Goal: Communication & Community: Answer question/provide support

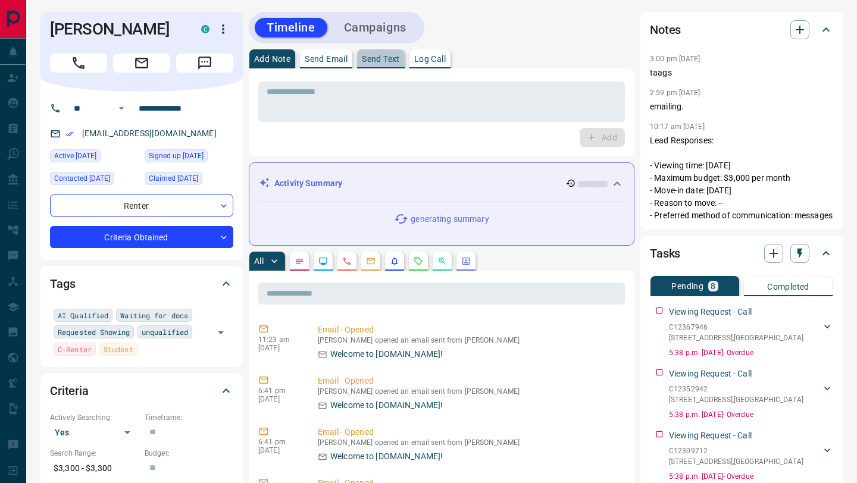
click at [390, 58] on p "Send Text" at bounding box center [381, 59] width 38 height 8
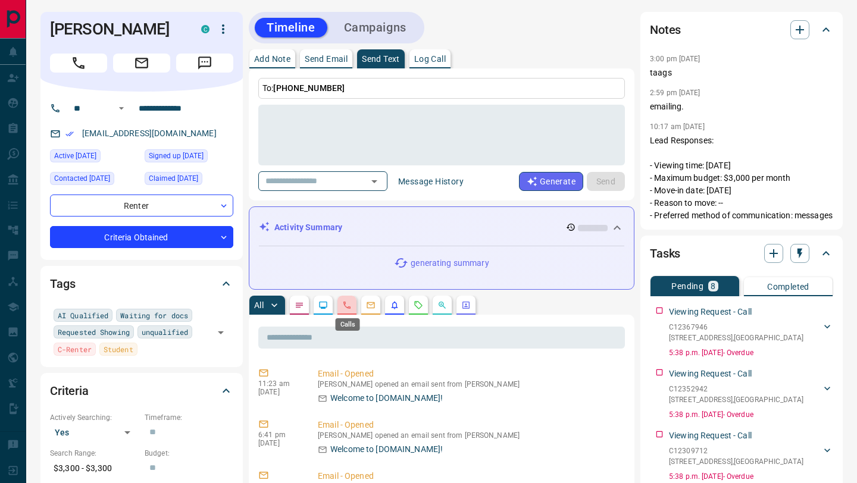
click at [349, 306] on icon "Calls" at bounding box center [347, 305] width 10 height 10
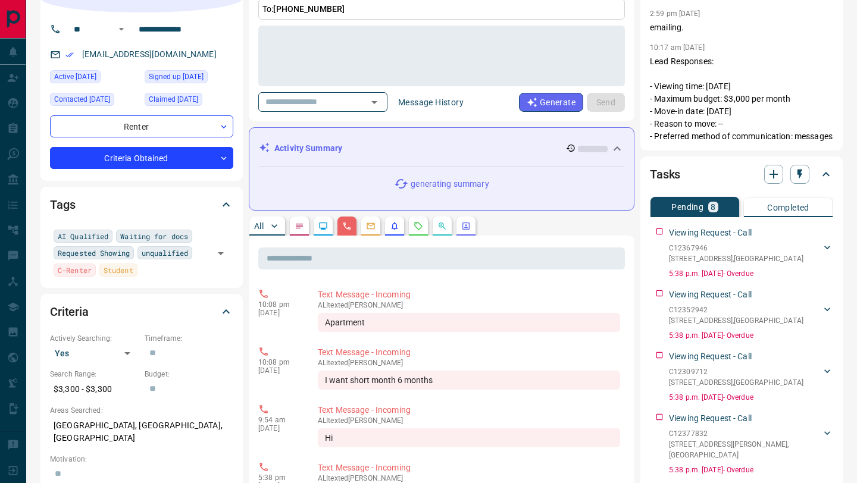
scroll to position [81, 0]
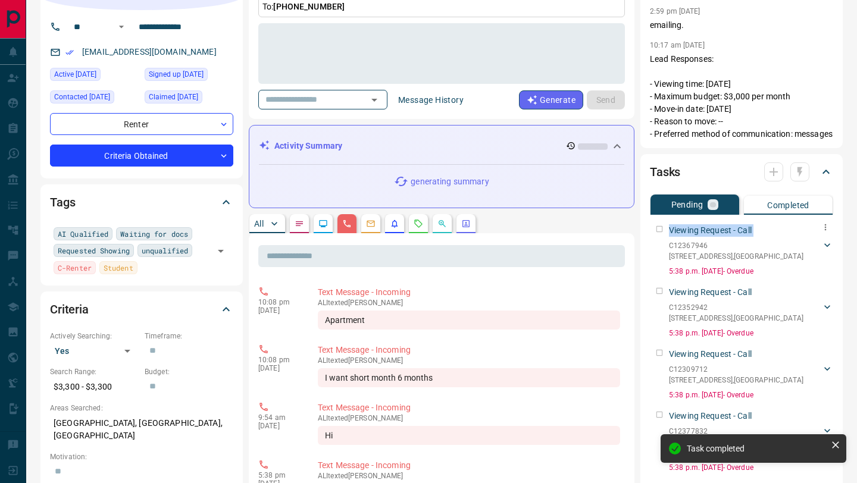
click at [659, 236] on div "Viewing Request - Call C12367946 [STREET_ADDRESS] ABBED 6478982871 [EMAIL_ADDRE…" at bounding box center [741, 247] width 183 height 57
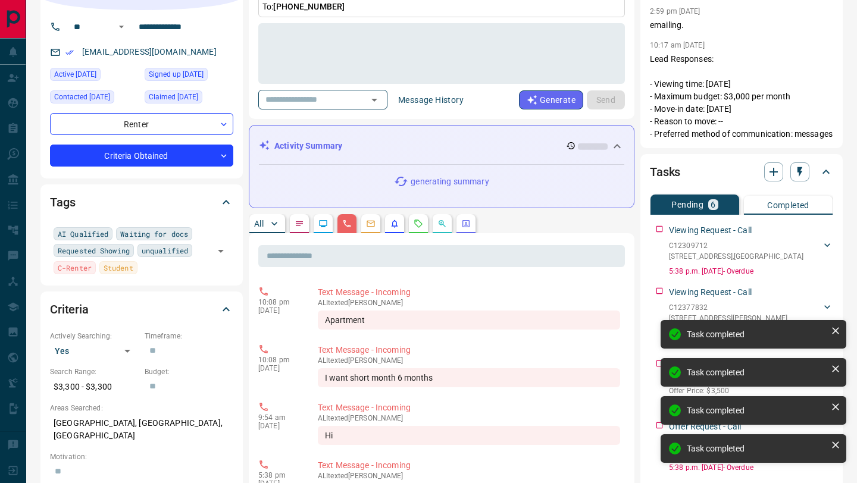
click at [659, 236] on div "Viewing Request - Call C12309712 [STREET_ADDRESS][GEOGRAPHIC_DATA][PERSON_NAME]…" at bounding box center [741, 247] width 183 height 57
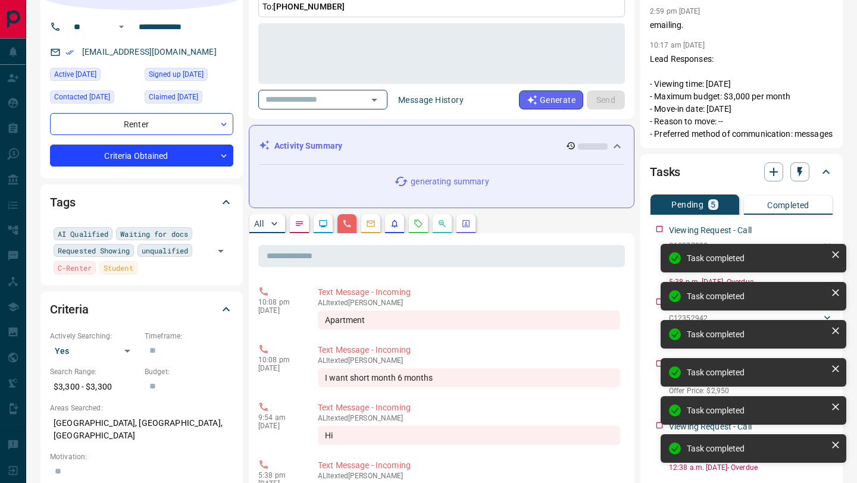
click at [659, 236] on div "Viewing Request - Call C12377832 [STREET_ADDRESS][PERSON_NAME] ABBED 6478982871…" at bounding box center [741, 253] width 183 height 68
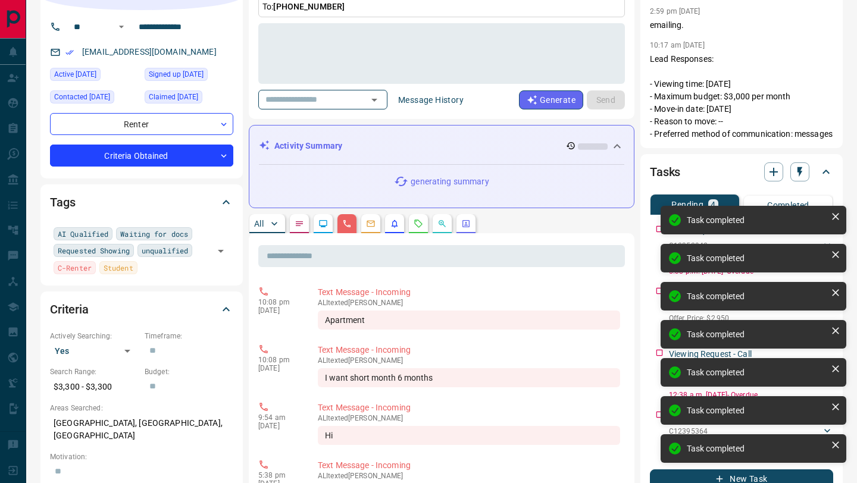
click at [661, 242] on div "Task completed Task completed Task completed Task completed Task completed Task…" at bounding box center [753, 338] width 190 height 271
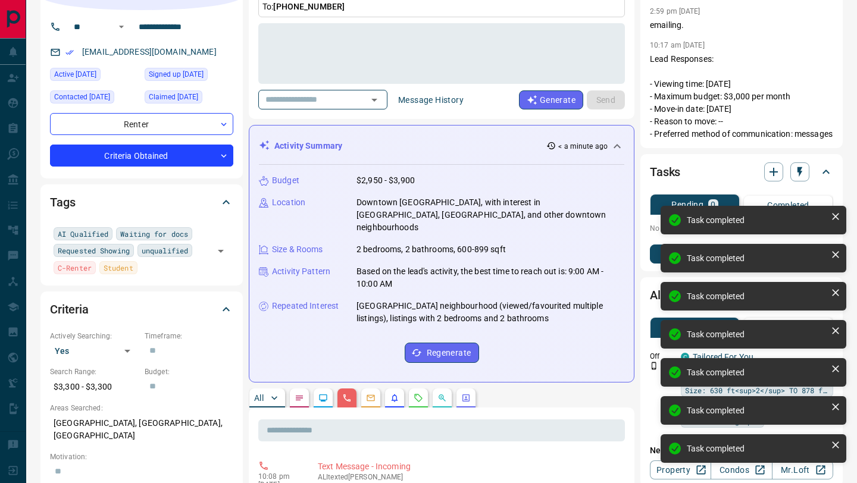
click at [655, 237] on p "No pending tasks" at bounding box center [741, 228] width 183 height 18
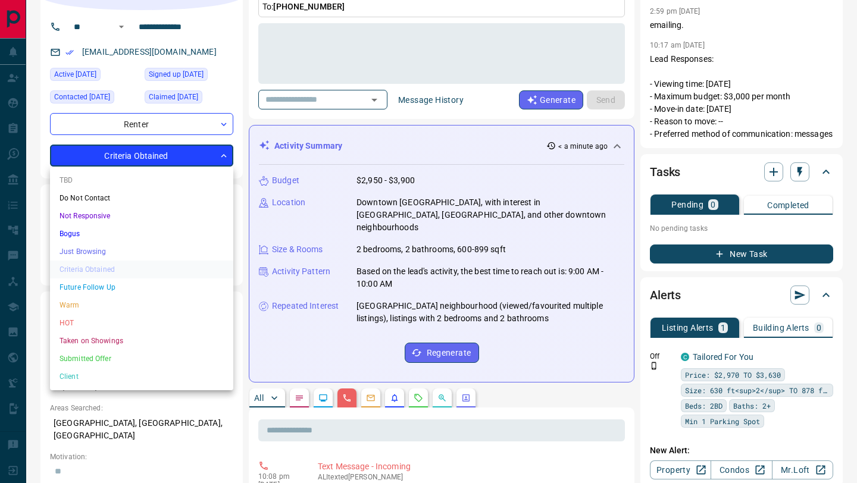
click at [300, 420] on div at bounding box center [428, 241] width 857 height 483
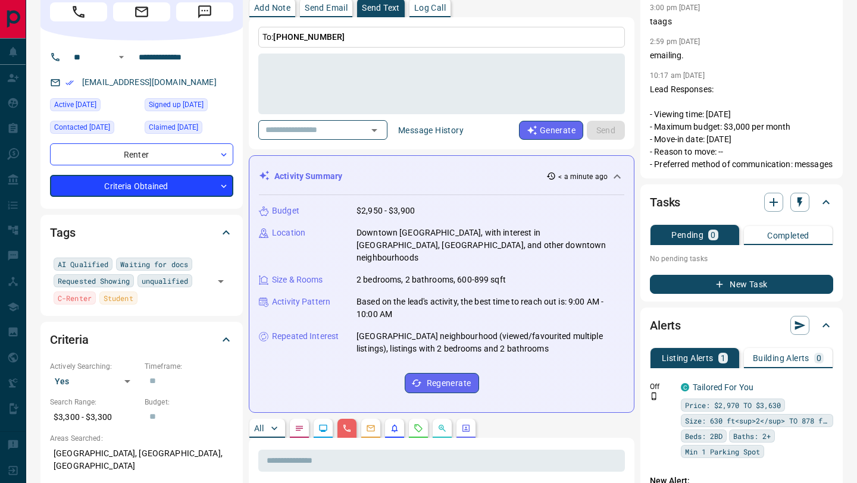
scroll to position [0, 0]
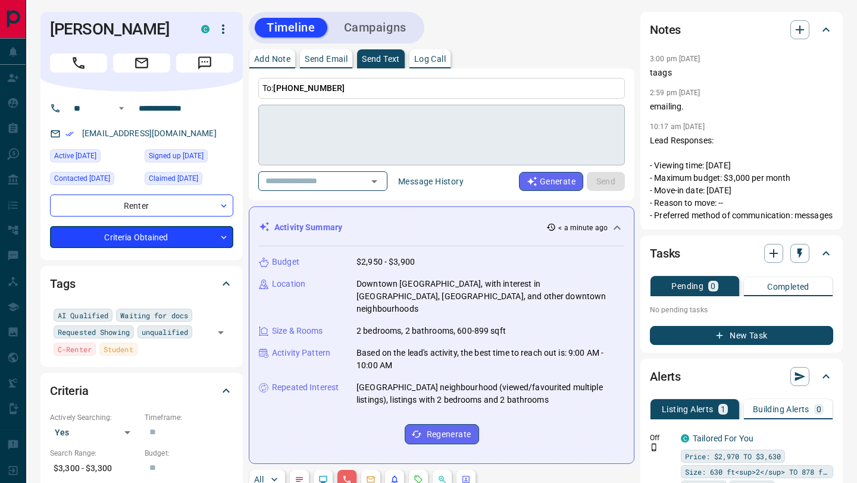
click at [386, 124] on textarea at bounding box center [441, 135] width 350 height 51
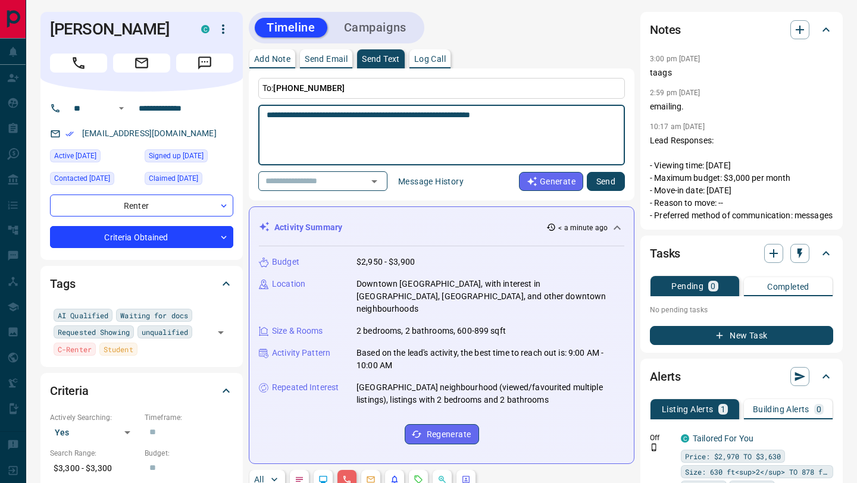
type textarea "**********"
click at [596, 187] on button "Send" at bounding box center [606, 181] width 38 height 19
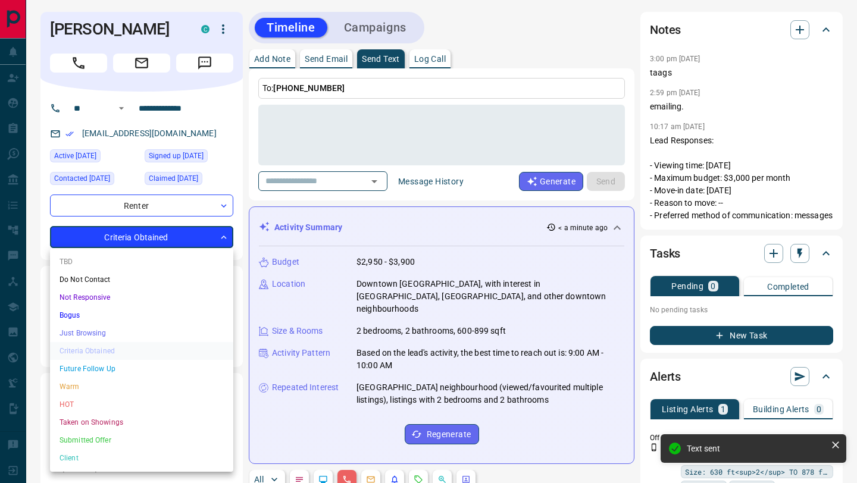
click at [101, 329] on li "Just Browsing" at bounding box center [141, 333] width 183 height 18
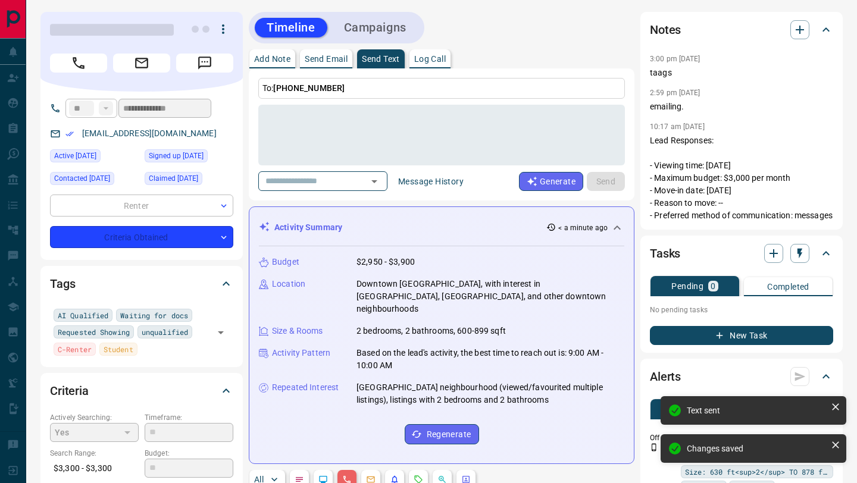
type input "*"
